Goal: Transaction & Acquisition: Purchase product/service

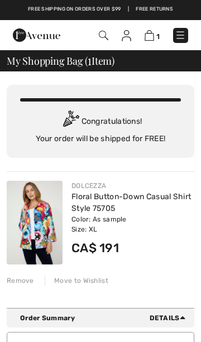
click at [140, 197] on link "Floral Button-Down Casual Shirt Style 75705" at bounding box center [130, 202] width 119 height 21
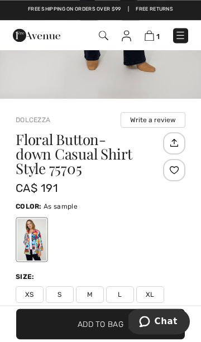
scroll to position [247, 0]
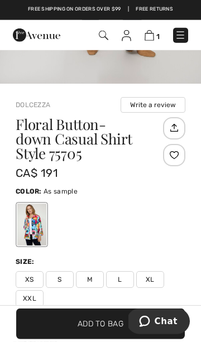
click at [151, 256] on div "Size:" at bounding box center [100, 261] width 169 height 10
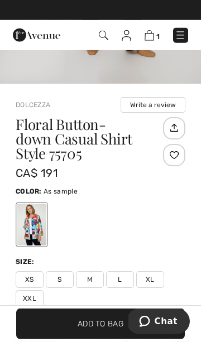
click at [46, 340] on span "Size Guide" at bounding box center [37, 339] width 42 height 10
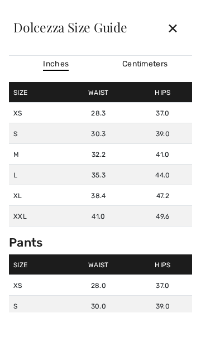
scroll to position [0, 0]
click at [179, 33] on div "✕" at bounding box center [173, 27] width 30 height 23
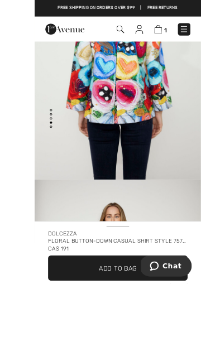
scroll to position [1, 0]
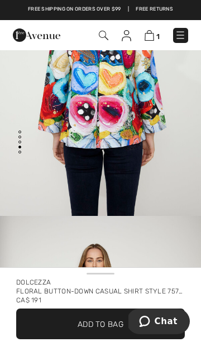
click at [152, 33] on img at bounding box center [148, 35] width 9 height 11
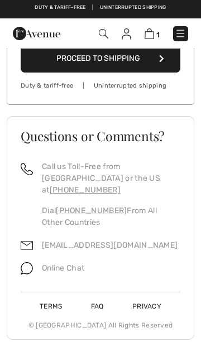
scroll to position [473, 0]
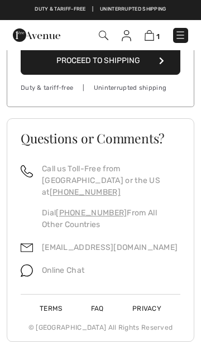
click at [111, 242] on link "[EMAIL_ADDRESS][DOMAIN_NAME]" at bounding box center [109, 246] width 135 height 9
